Goal: Transaction & Acquisition: Book appointment/travel/reservation

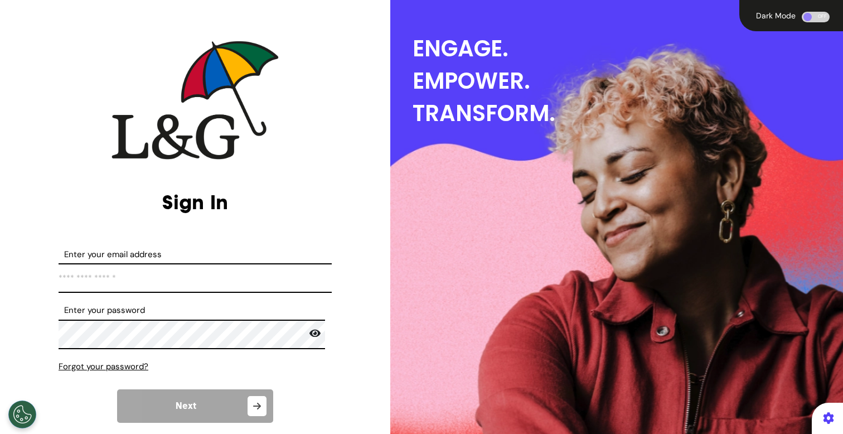
click at [192, 281] on input "Enter your email address" at bounding box center [195, 278] width 273 height 30
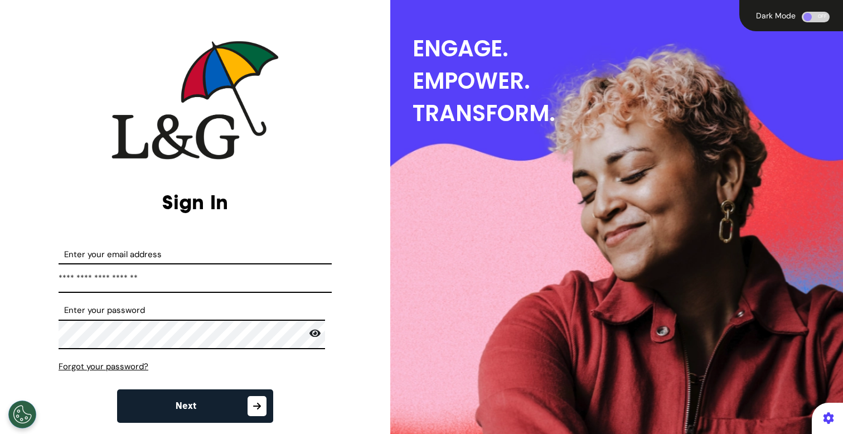
click at [217, 405] on button "Next" at bounding box center [195, 405] width 156 height 33
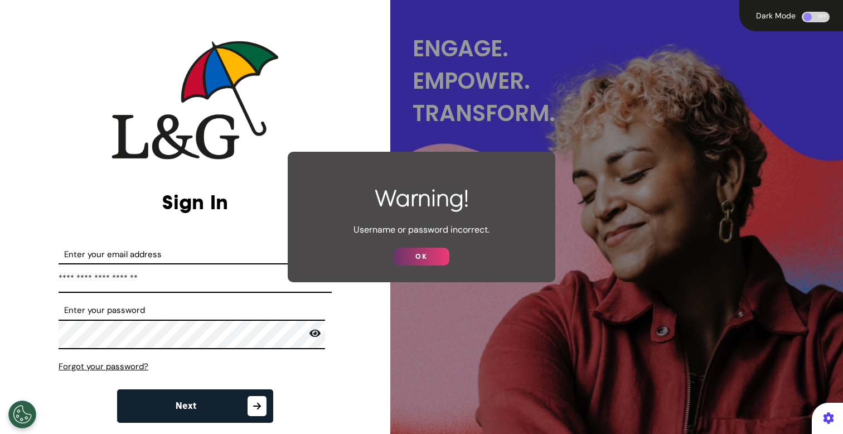
click at [437, 259] on button "OK" at bounding box center [421, 256] width 56 height 18
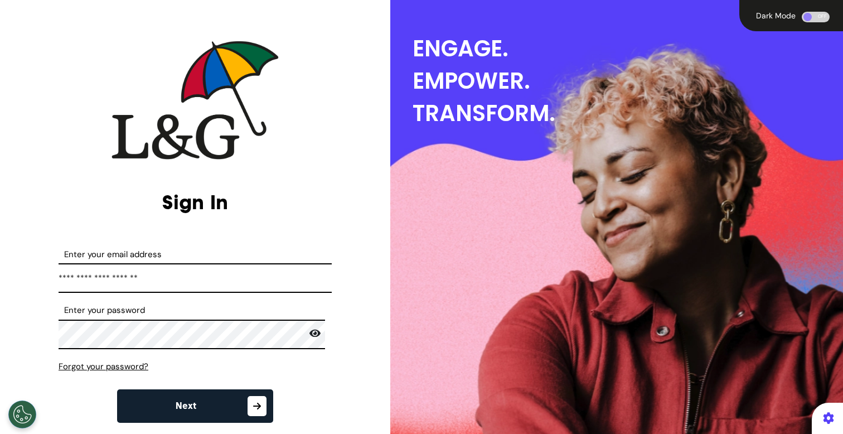
click at [220, 273] on input "**********" at bounding box center [195, 278] width 273 height 30
click at [309, 334] on icon at bounding box center [314, 333] width 11 height 10
click at [228, 409] on button "Next" at bounding box center [195, 405] width 156 height 33
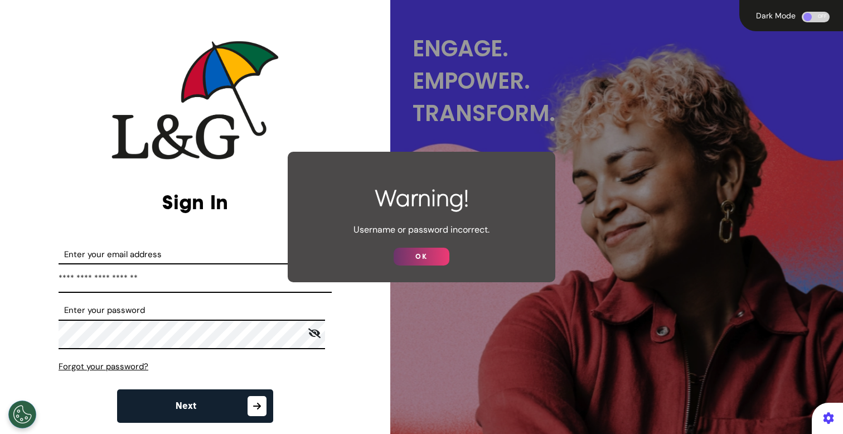
click at [441, 260] on button "OK" at bounding box center [421, 256] width 56 height 18
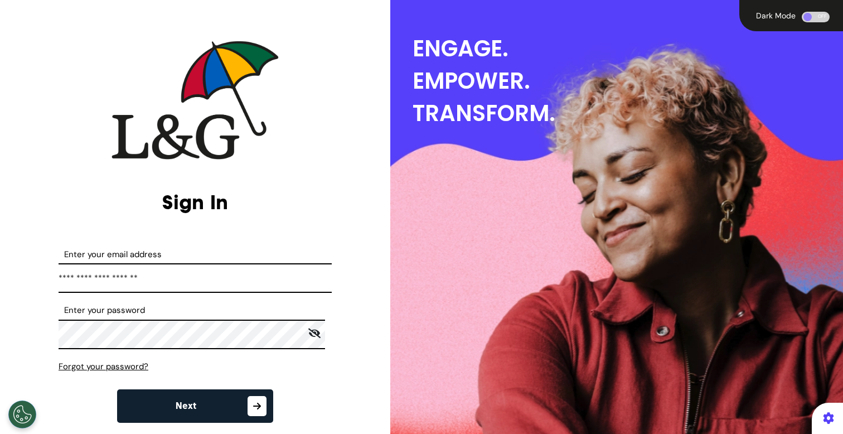
click at [227, 286] on input "**********" at bounding box center [195, 278] width 273 height 30
click at [228, 286] on input "**********" at bounding box center [195, 278] width 273 height 30
type input "**********"
click at [309, 336] on icon at bounding box center [314, 333] width 13 height 10
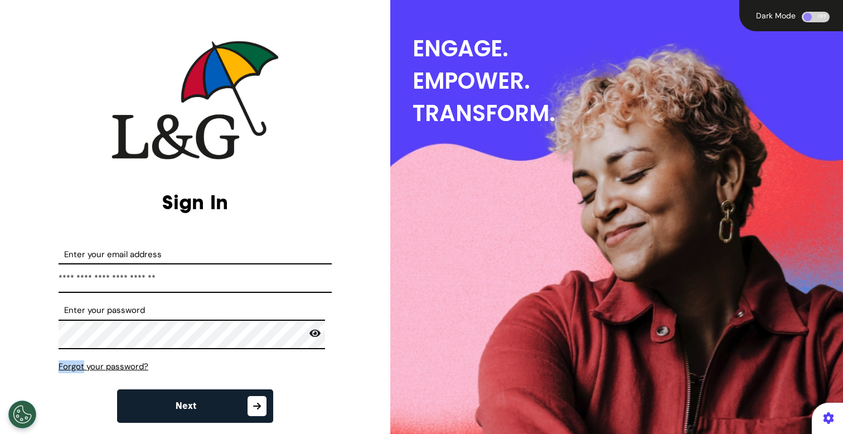
click at [309, 336] on icon at bounding box center [314, 333] width 11 height 8
click at [218, 399] on button "Next" at bounding box center [195, 405] width 156 height 33
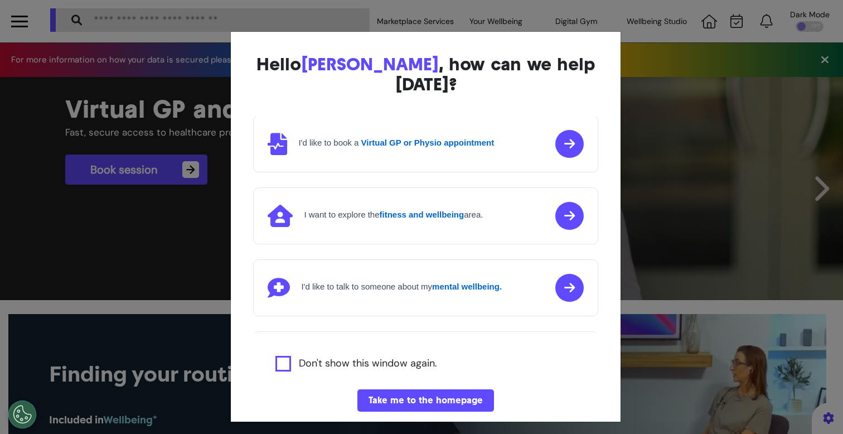
scroll to position [2, 0]
click at [188, 262] on div "Hello [PERSON_NAME] , how can we help [DATE]? I'd like to book a Virtual GP or …" at bounding box center [421, 217] width 843 height 434
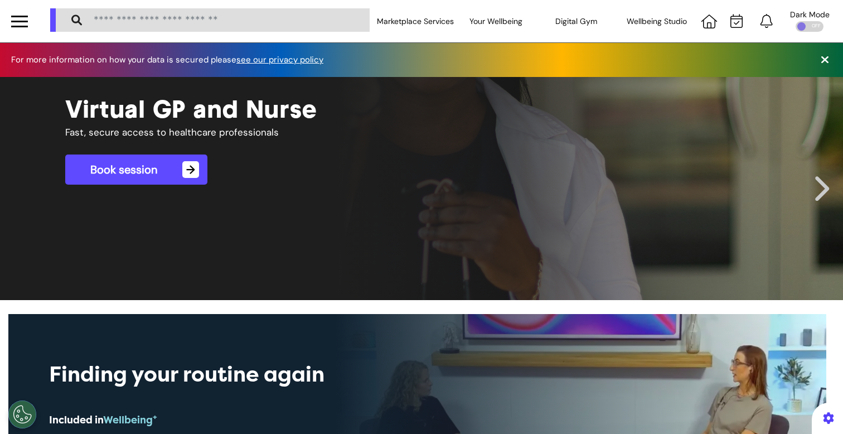
scroll to position [0, 421]
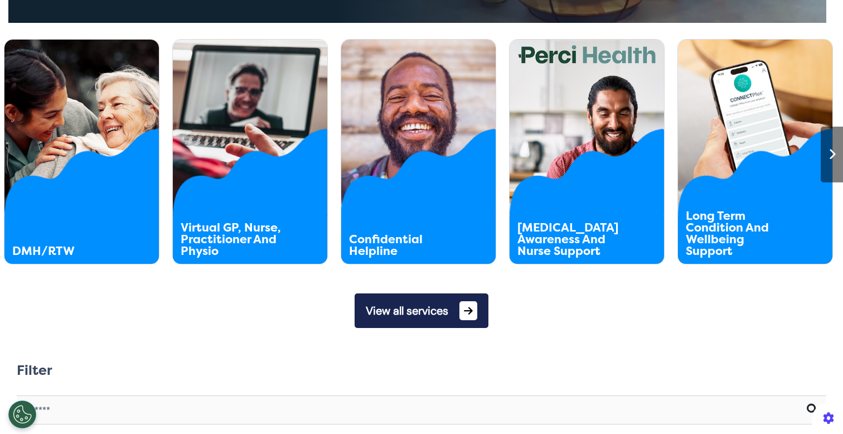
click at [410, 328] on button "View all services" at bounding box center [421, 310] width 134 height 35
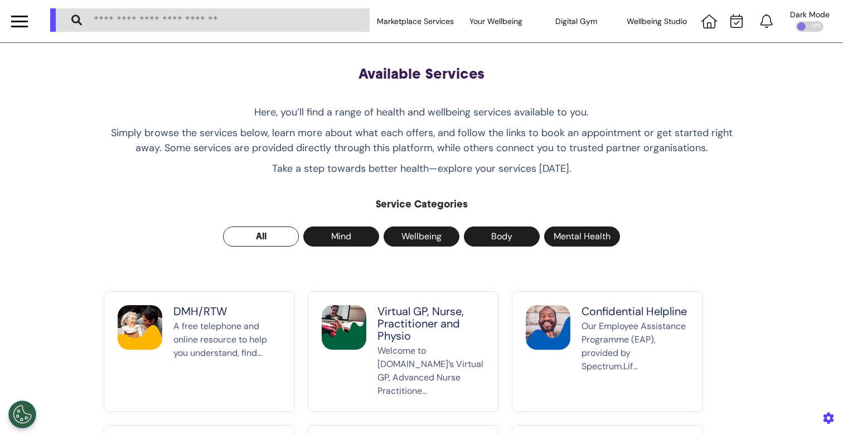
click at [193, 337] on p "A free telephone and online resource to help you understand, find..." at bounding box center [226, 358] width 107 height 78
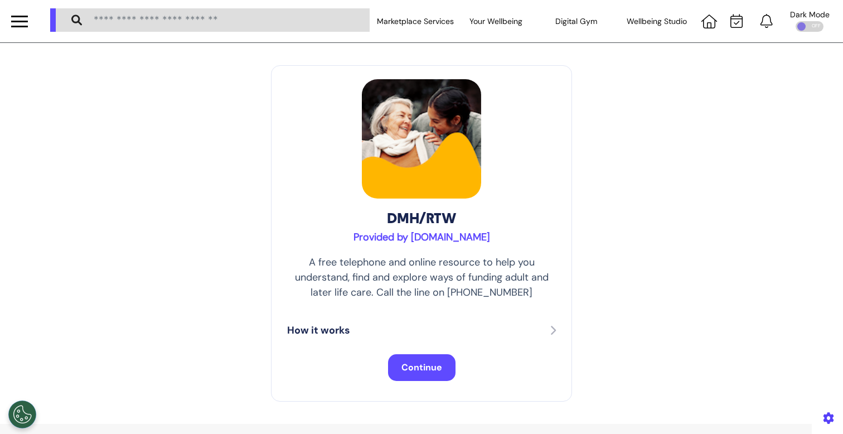
click at [419, 358] on button "Continue" at bounding box center [421, 367] width 67 height 27
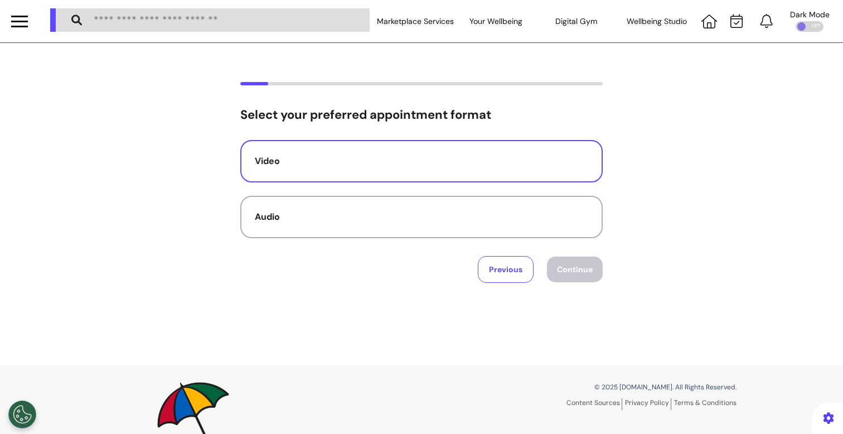
click at [375, 169] on button "Video" at bounding box center [421, 161] width 362 height 42
click at [572, 266] on button "Continue" at bounding box center [575, 269] width 56 height 26
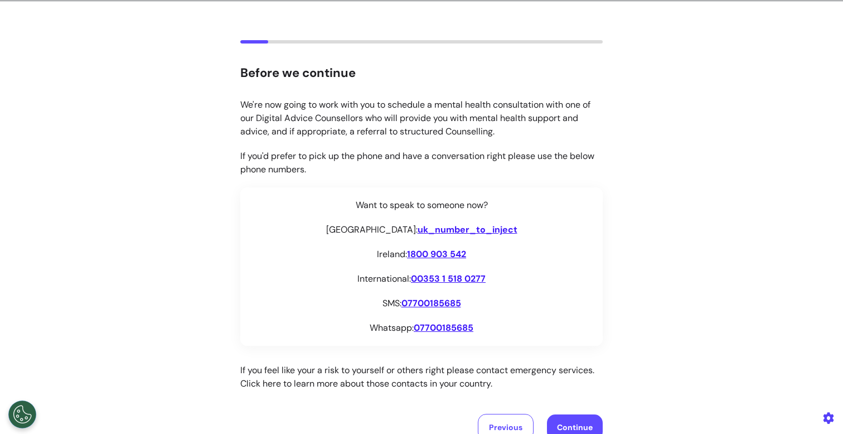
scroll to position [36, 0]
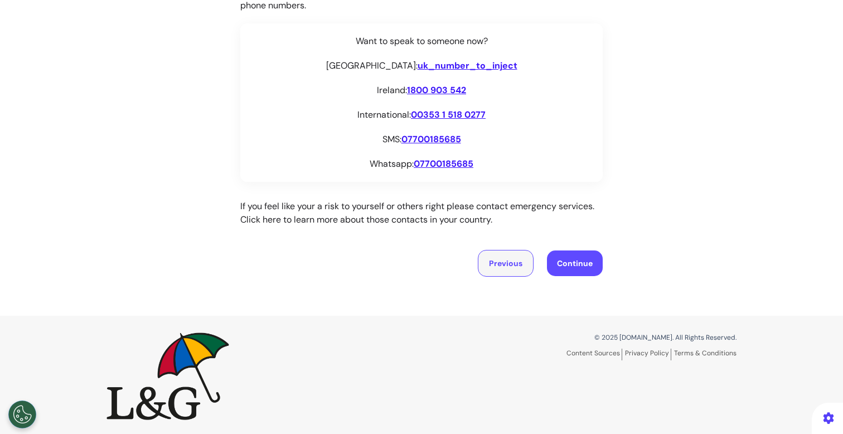
click at [498, 260] on button "Previous" at bounding box center [506, 263] width 56 height 27
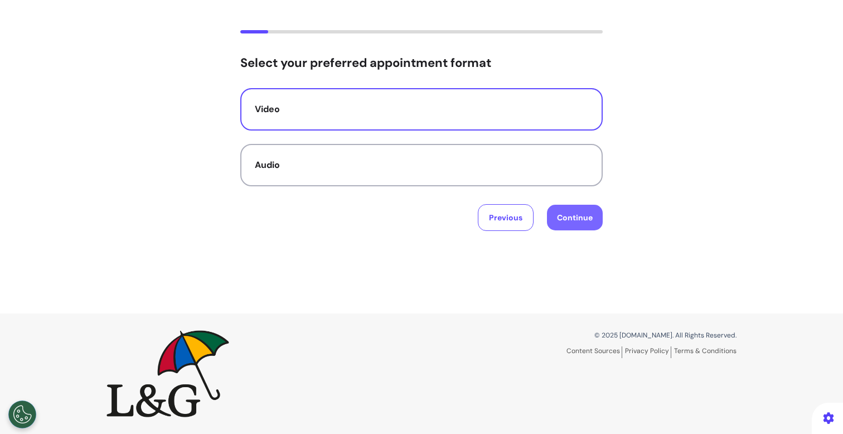
click at [581, 218] on button "Continue" at bounding box center [575, 218] width 56 height 26
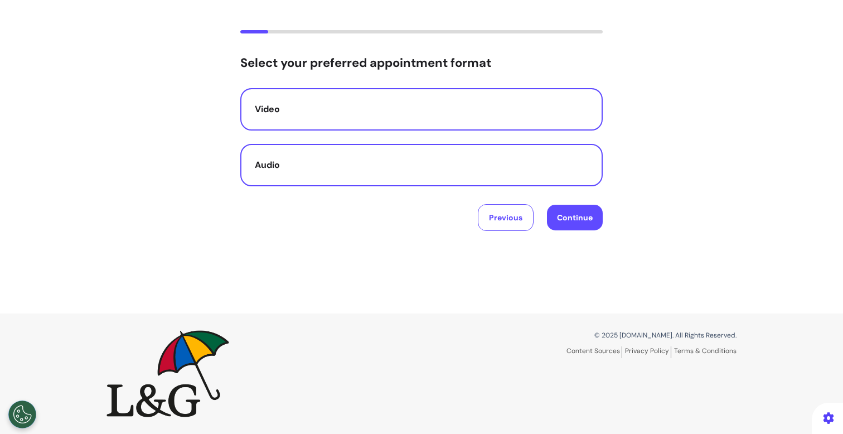
drag, startPoint x: 474, startPoint y: 170, endPoint x: 485, endPoint y: 177, distance: 13.8
click at [474, 169] on div "Audio" at bounding box center [421, 164] width 333 height 13
click at [582, 221] on button "Continue" at bounding box center [575, 218] width 56 height 26
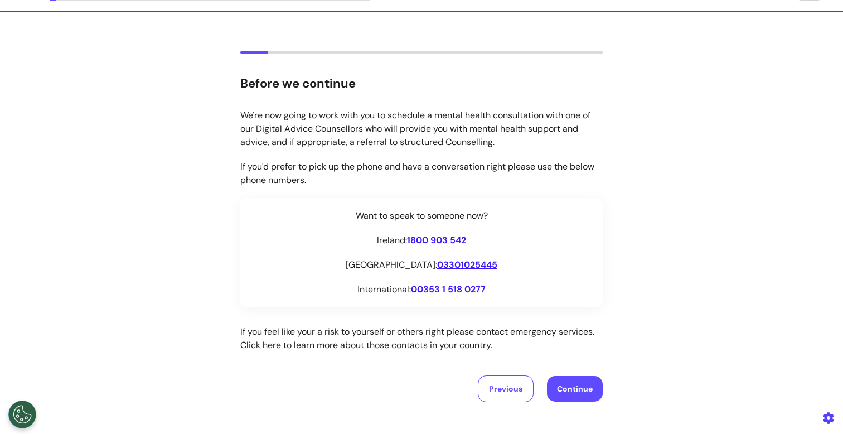
scroll to position [33, 0]
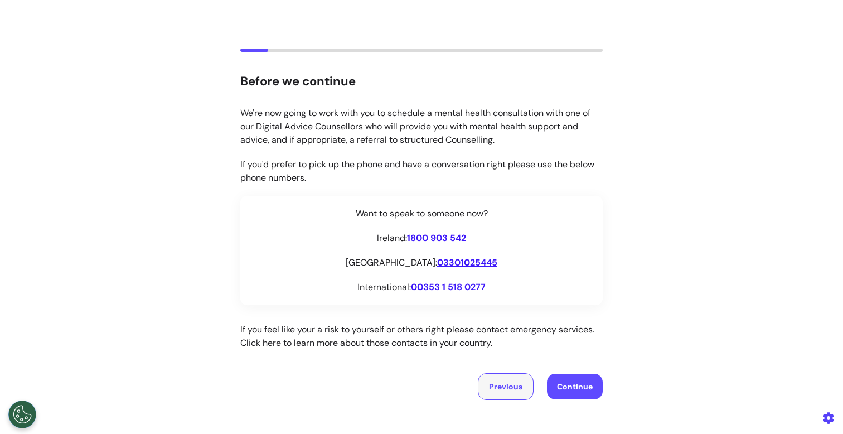
click at [502, 386] on button "Previous" at bounding box center [506, 386] width 56 height 27
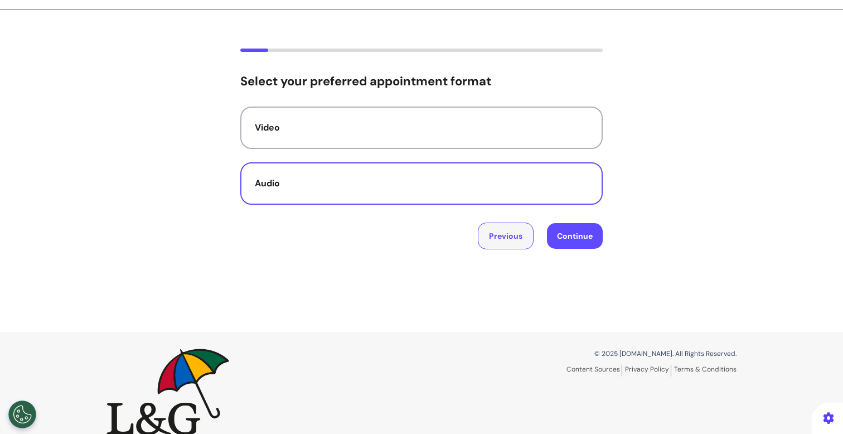
click at [507, 243] on button "Previous" at bounding box center [506, 235] width 56 height 27
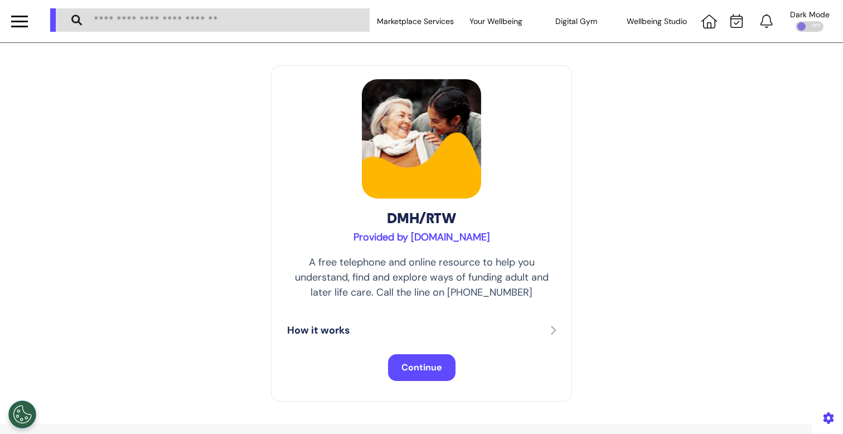
click at [404, 376] on button "Continue" at bounding box center [421, 367] width 67 height 27
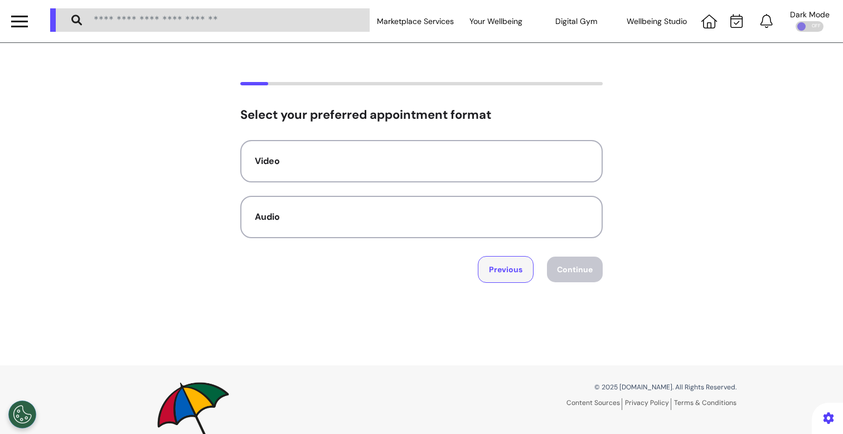
click at [489, 265] on button "Previous" at bounding box center [506, 269] width 56 height 27
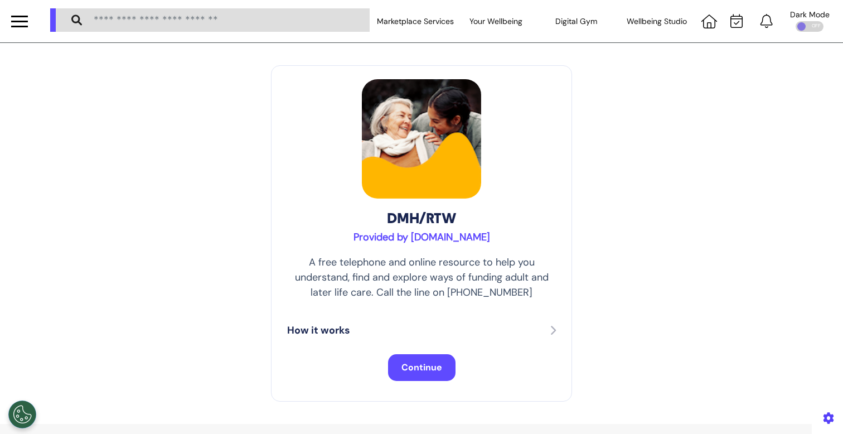
click at [420, 371] on span "Continue" at bounding box center [421, 367] width 41 height 12
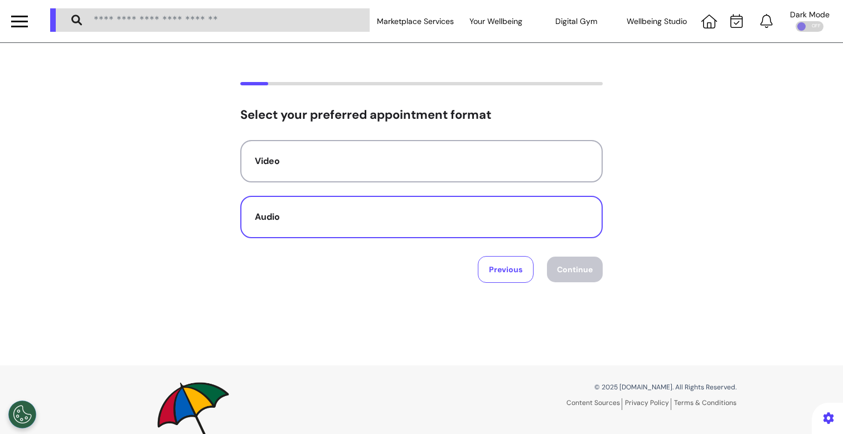
click at [378, 206] on button "Audio" at bounding box center [421, 217] width 362 height 42
click at [580, 275] on button "Continue" at bounding box center [575, 269] width 56 height 26
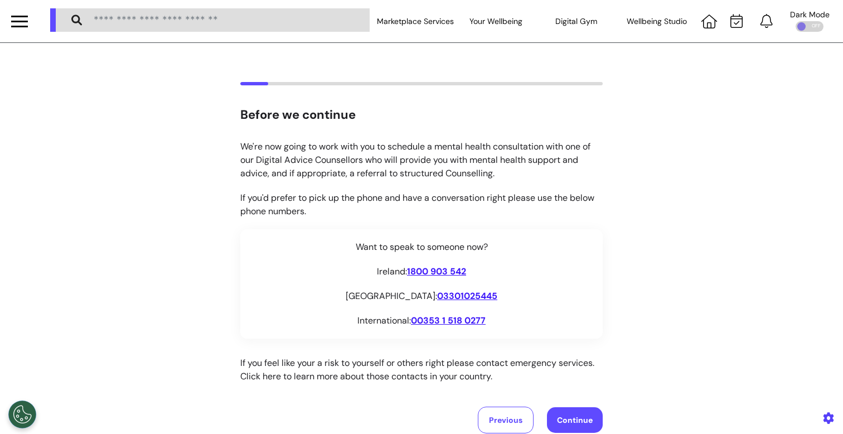
click at [26, 26] on div at bounding box center [19, 27] width 17 height 2
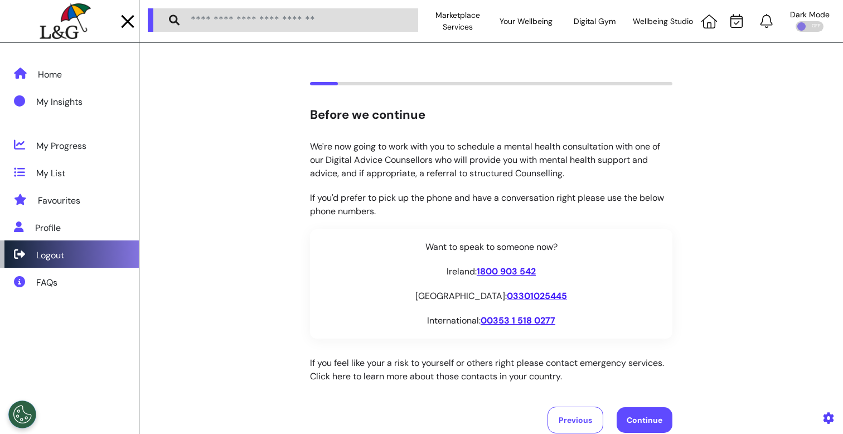
click at [82, 257] on div "Logout" at bounding box center [69, 253] width 139 height 27
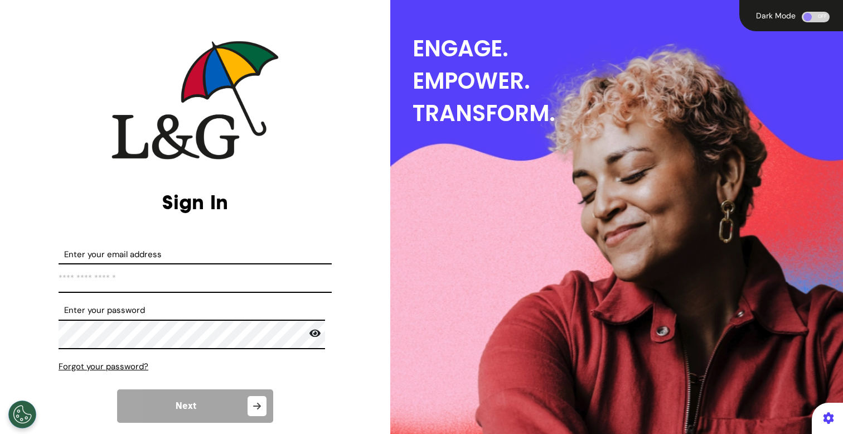
click at [212, 279] on input "Enter your email address" at bounding box center [195, 278] width 273 height 30
paste input "**********"
type input "**********"
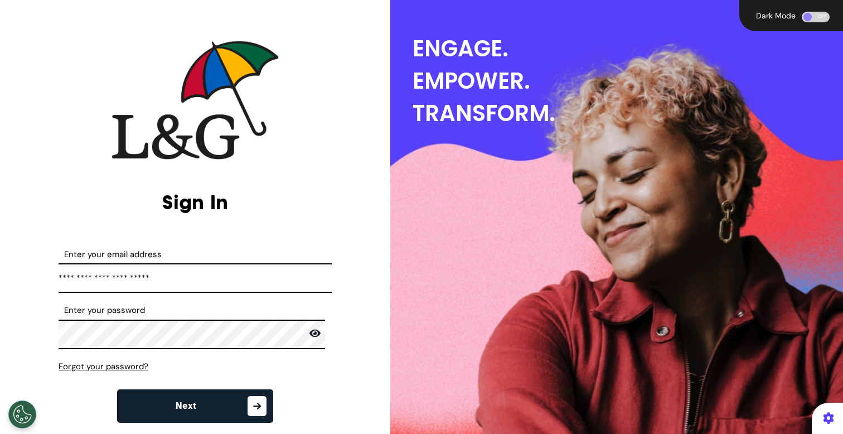
click at [309, 332] on icon at bounding box center [314, 333] width 11 height 10
click at [205, 395] on button "Next" at bounding box center [195, 405] width 156 height 33
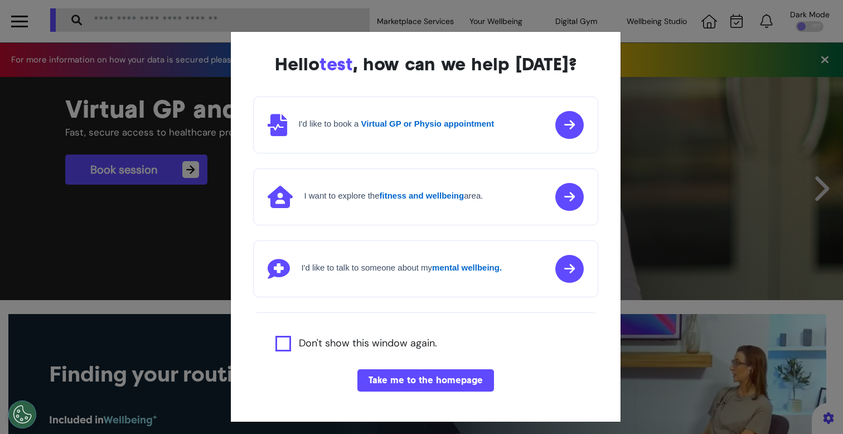
click at [703, 261] on div "Hello test , how can we help [DATE]? I'd like to book a Virtual GP or Physio ap…" at bounding box center [421, 217] width 843 height 434
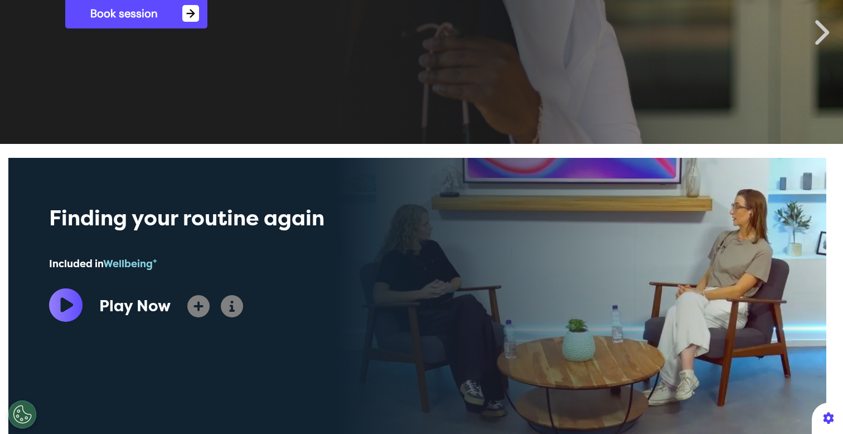
scroll to position [529, 0]
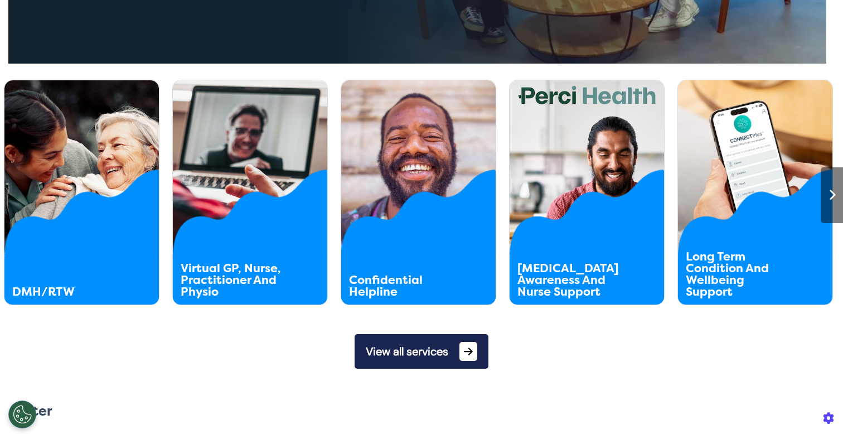
click at [430, 342] on button "View all services" at bounding box center [421, 351] width 134 height 35
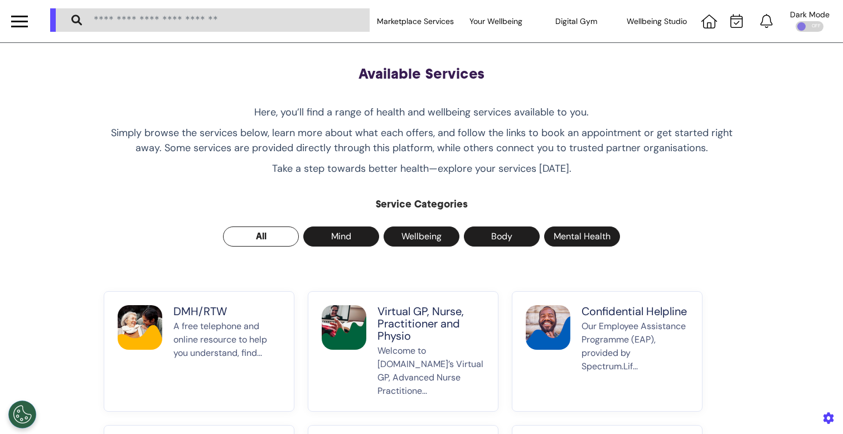
click at [178, 332] on p "A free telephone and online resource to help you understand, find..." at bounding box center [226, 358] width 107 height 78
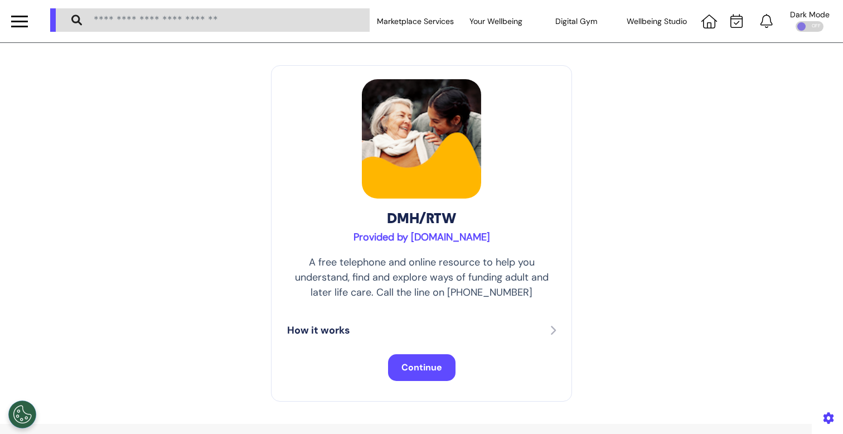
click at [427, 373] on button "Continue" at bounding box center [421, 367] width 67 height 27
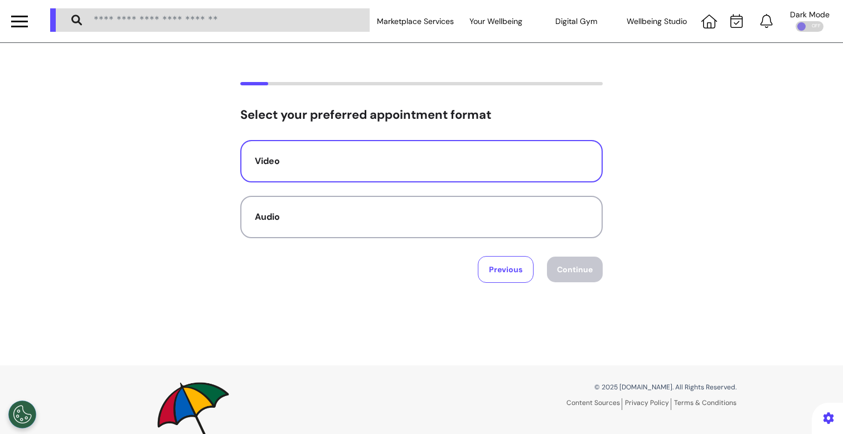
click at [424, 162] on div "Video" at bounding box center [421, 160] width 333 height 13
click at [563, 261] on button "Continue" at bounding box center [575, 269] width 56 height 26
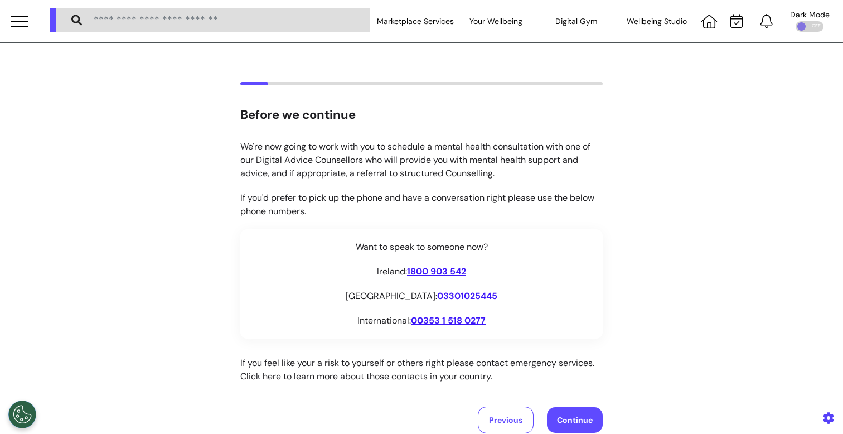
scroll to position [159, 0]
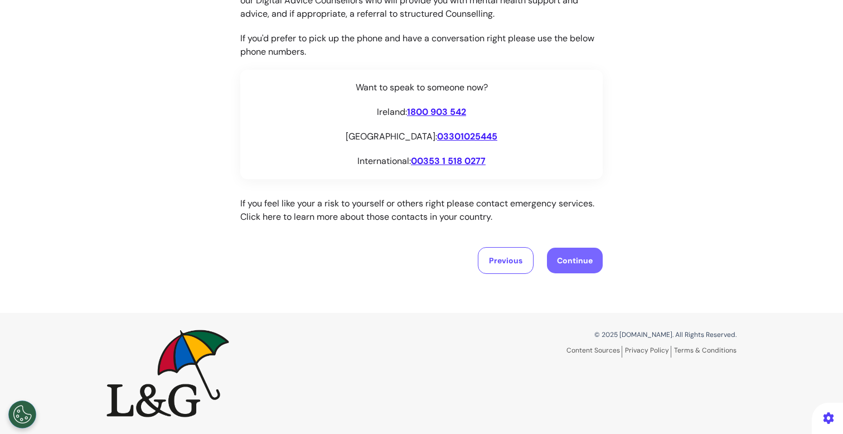
click at [572, 257] on button "Continue" at bounding box center [575, 260] width 56 height 26
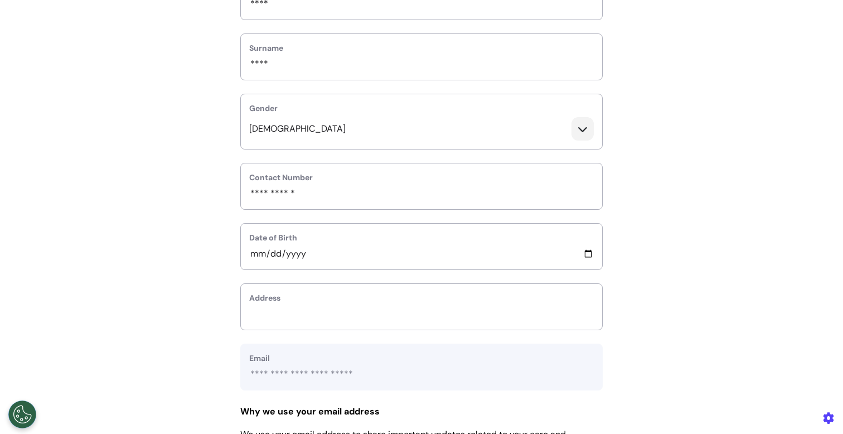
scroll to position [184, 0]
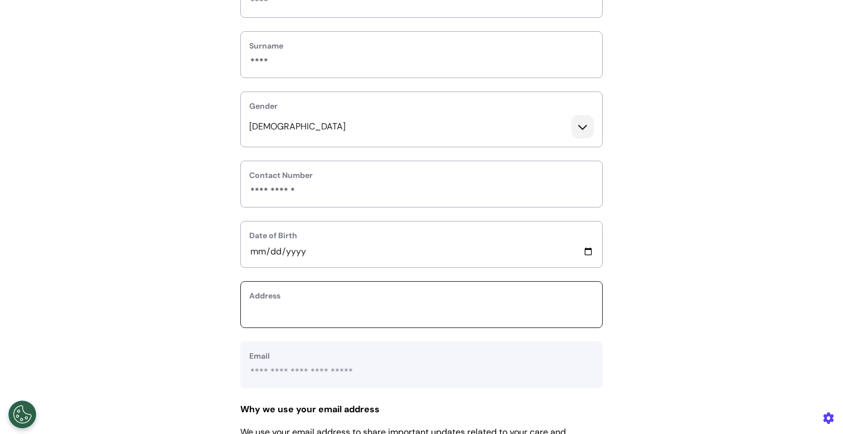
click at [312, 307] on input "text_area" at bounding box center [421, 311] width 344 height 14
click at [389, 309] on input "text_area" at bounding box center [421, 311] width 344 height 14
